Goal: Browse casually: Explore the website without a specific task or goal

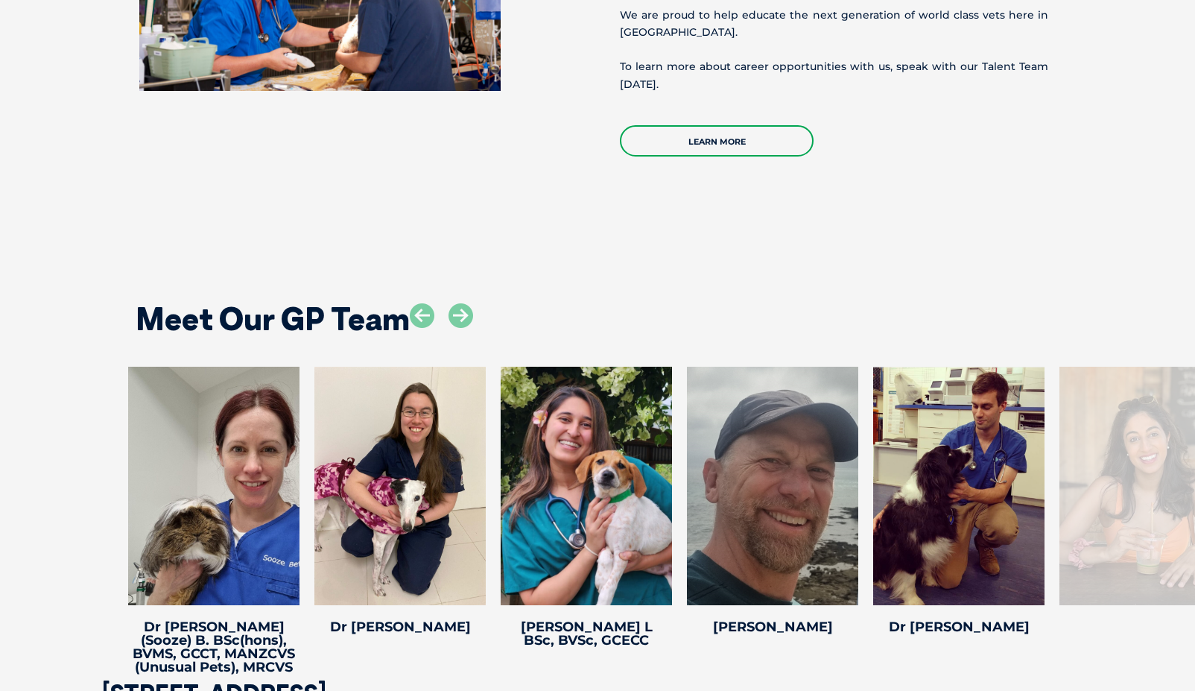
scroll to position [2561, 0]
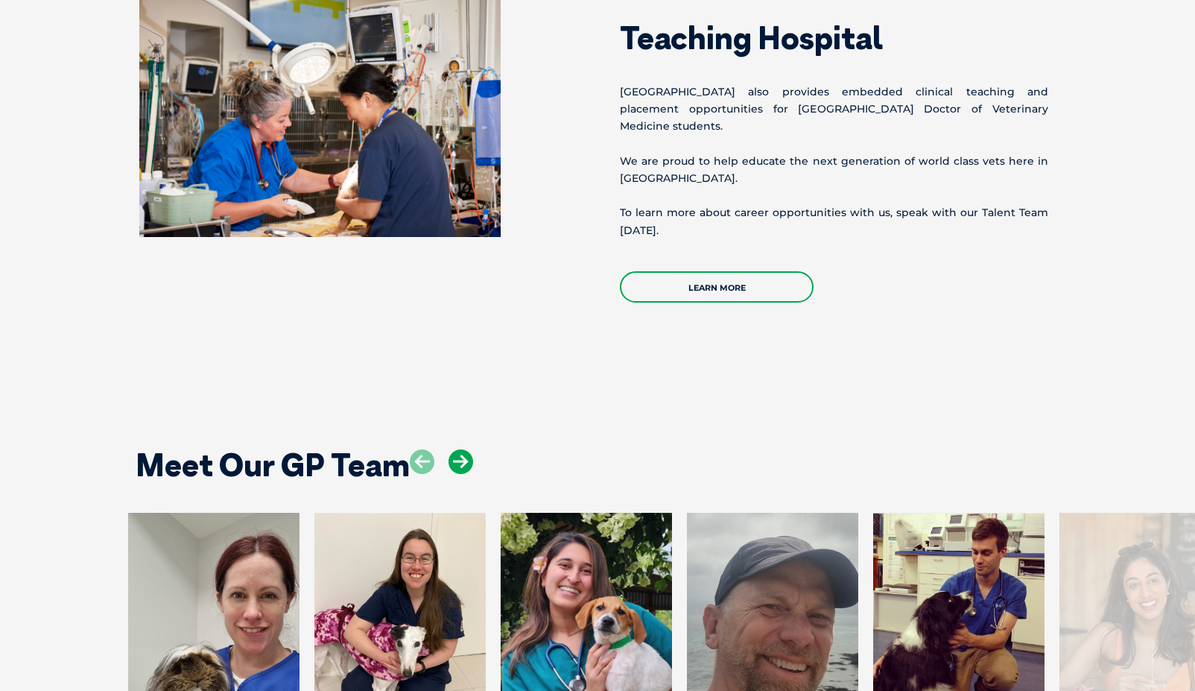
click at [454, 449] on icon at bounding box center [461, 461] width 25 height 25
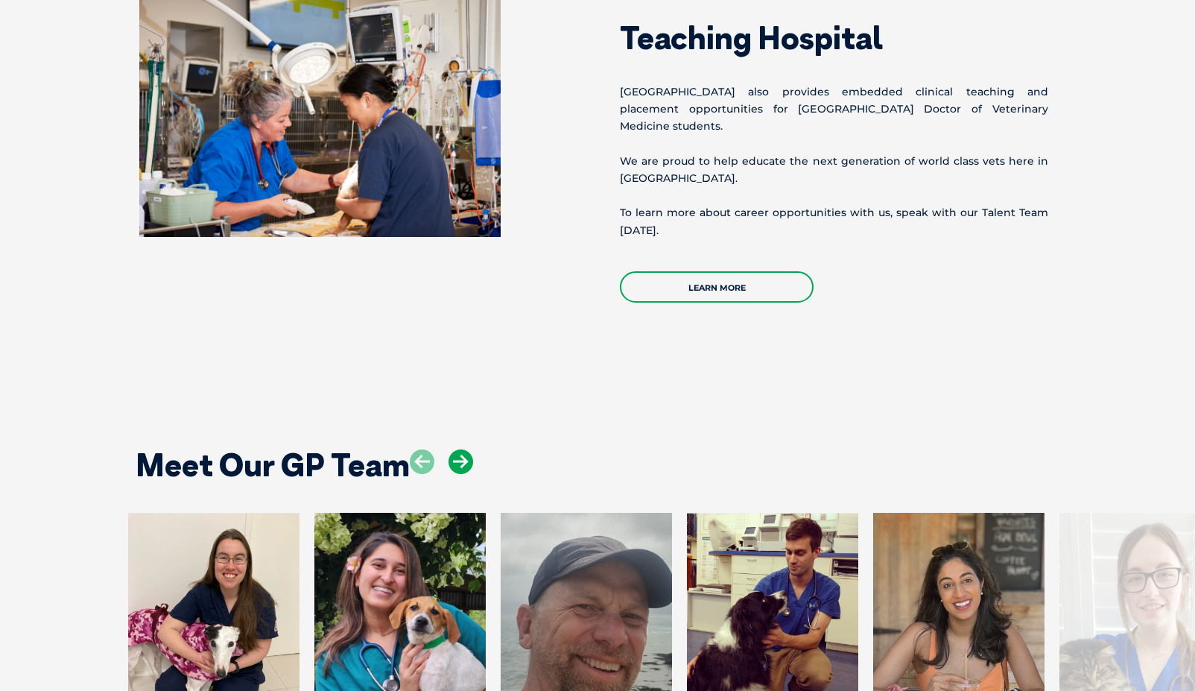
click at [454, 449] on icon at bounding box center [461, 461] width 25 height 25
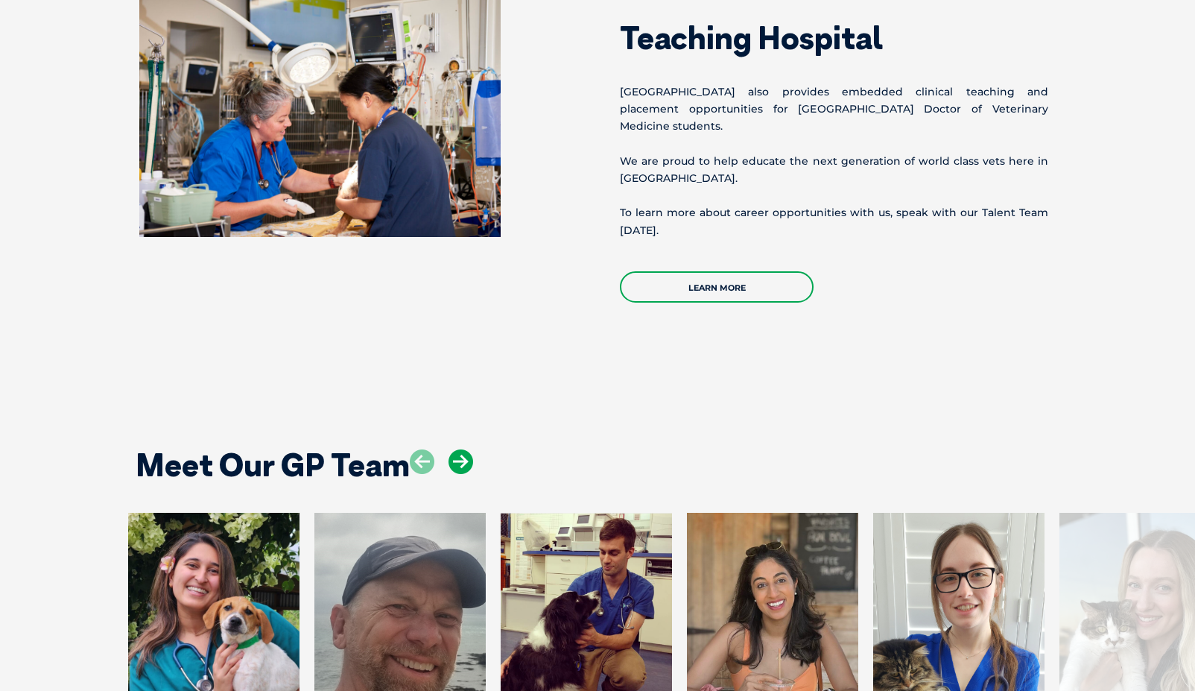
click at [454, 449] on icon at bounding box center [461, 461] width 25 height 25
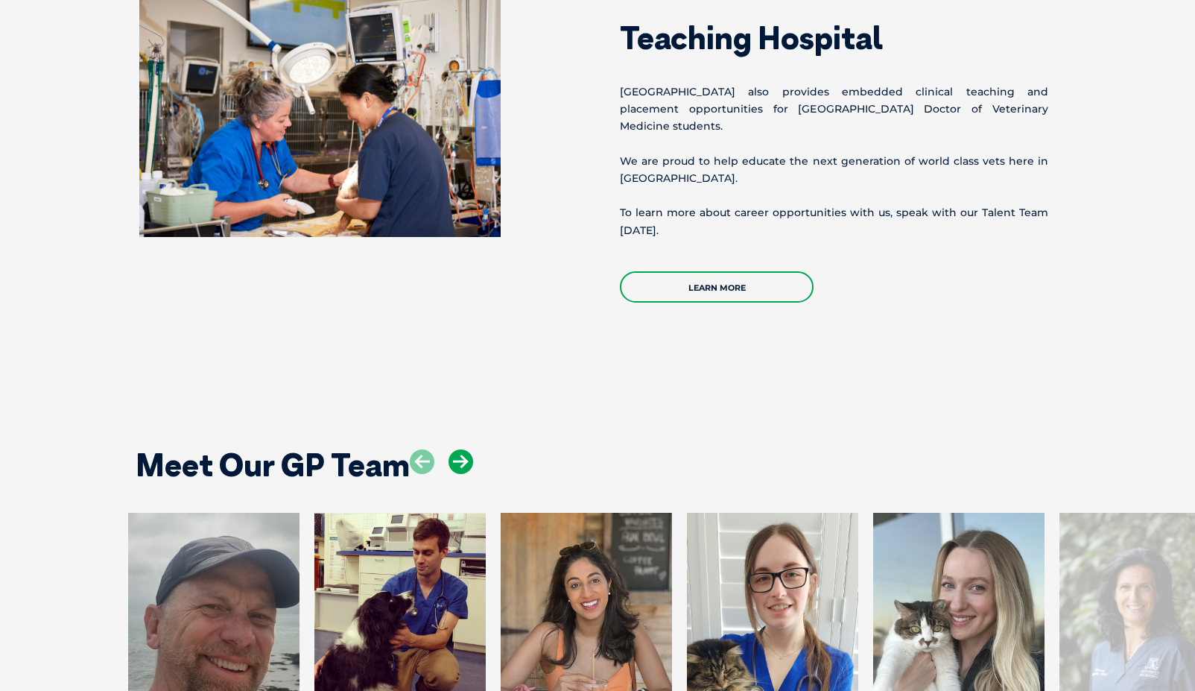
click at [454, 449] on icon at bounding box center [461, 461] width 25 height 25
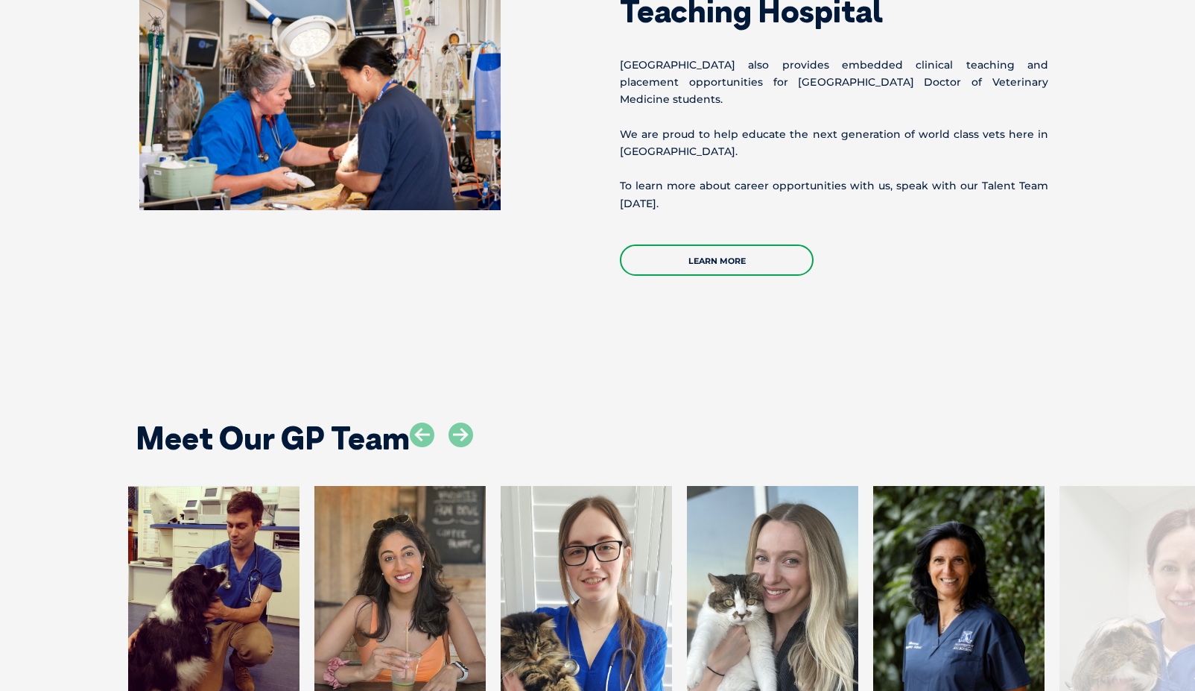
scroll to position [2755, 0]
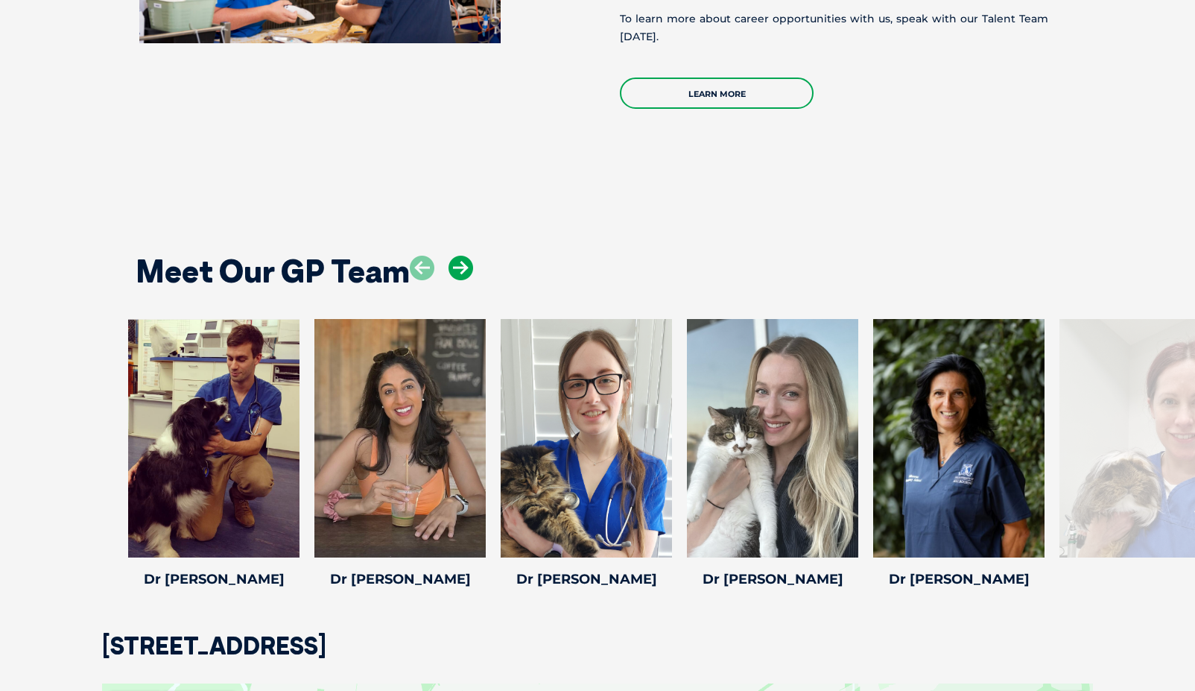
click at [460, 256] on icon at bounding box center [461, 268] width 25 height 25
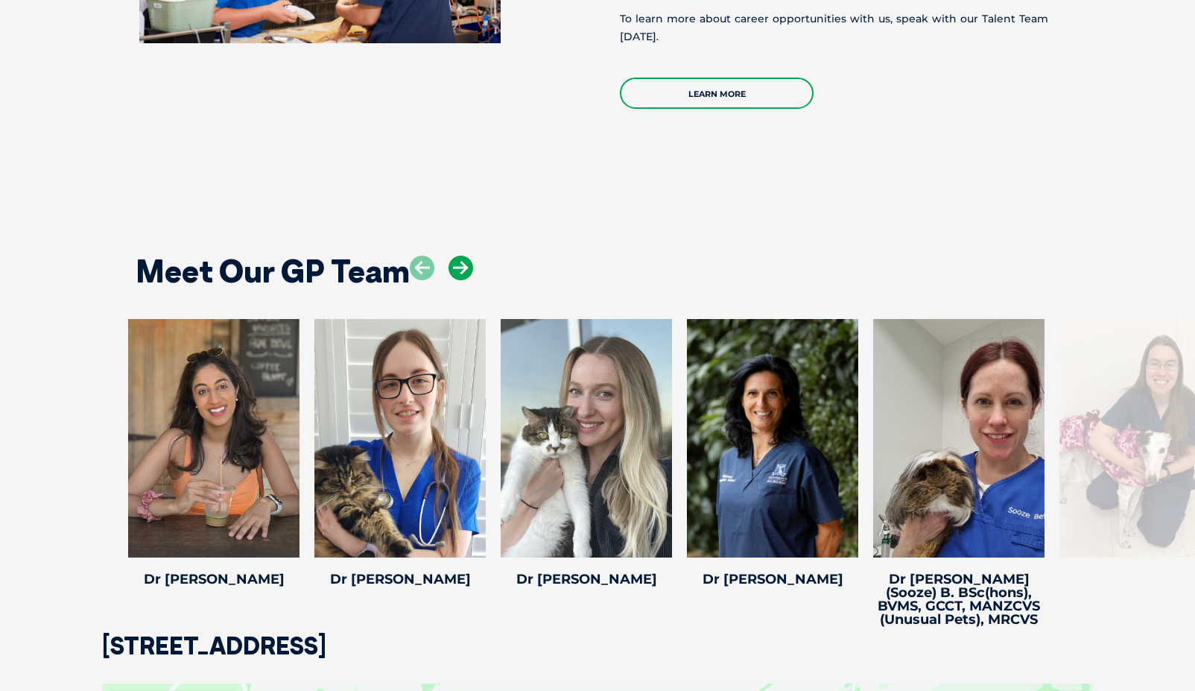
click at [460, 256] on icon at bounding box center [461, 268] width 25 height 25
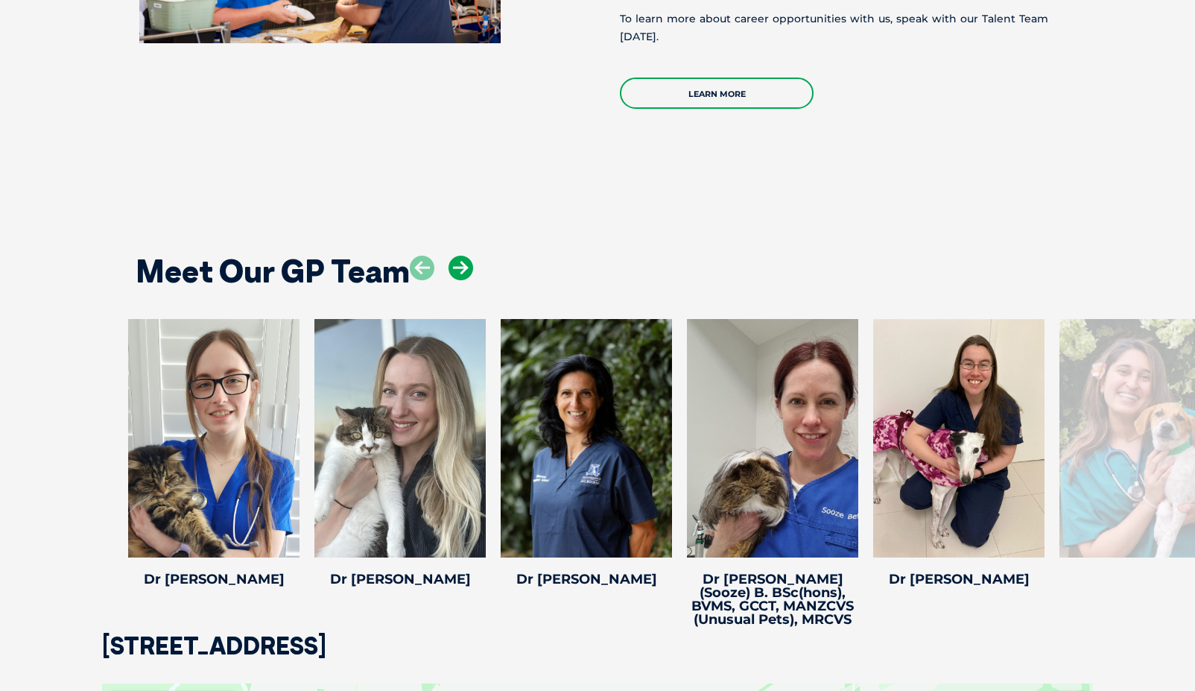
click at [460, 256] on icon at bounding box center [461, 268] width 25 height 25
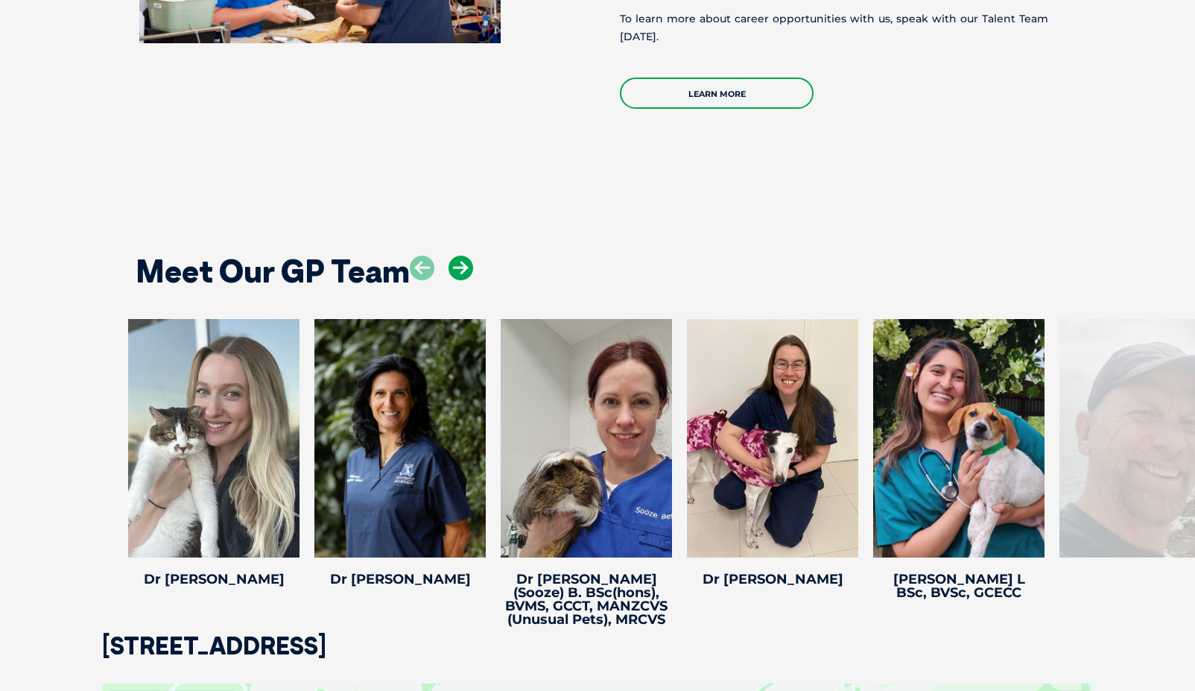
click at [460, 256] on icon at bounding box center [461, 268] width 25 height 25
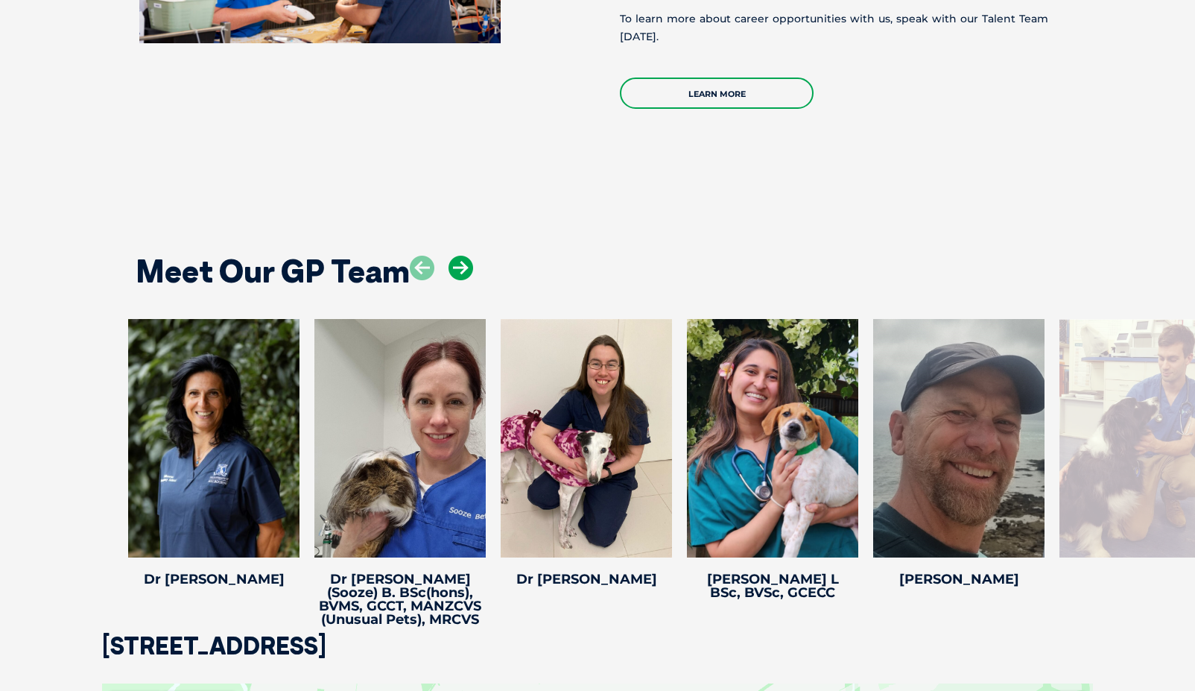
click at [460, 256] on icon at bounding box center [461, 268] width 25 height 25
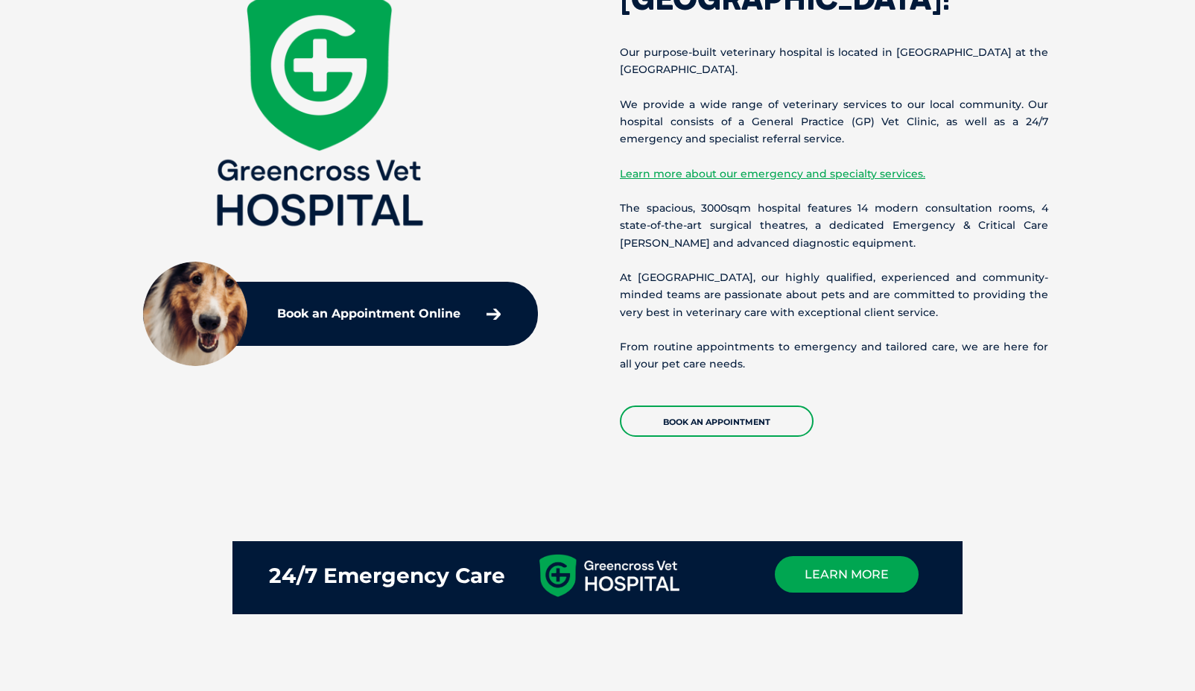
scroll to position [157, 0]
